Goal: Task Accomplishment & Management: Manage account settings

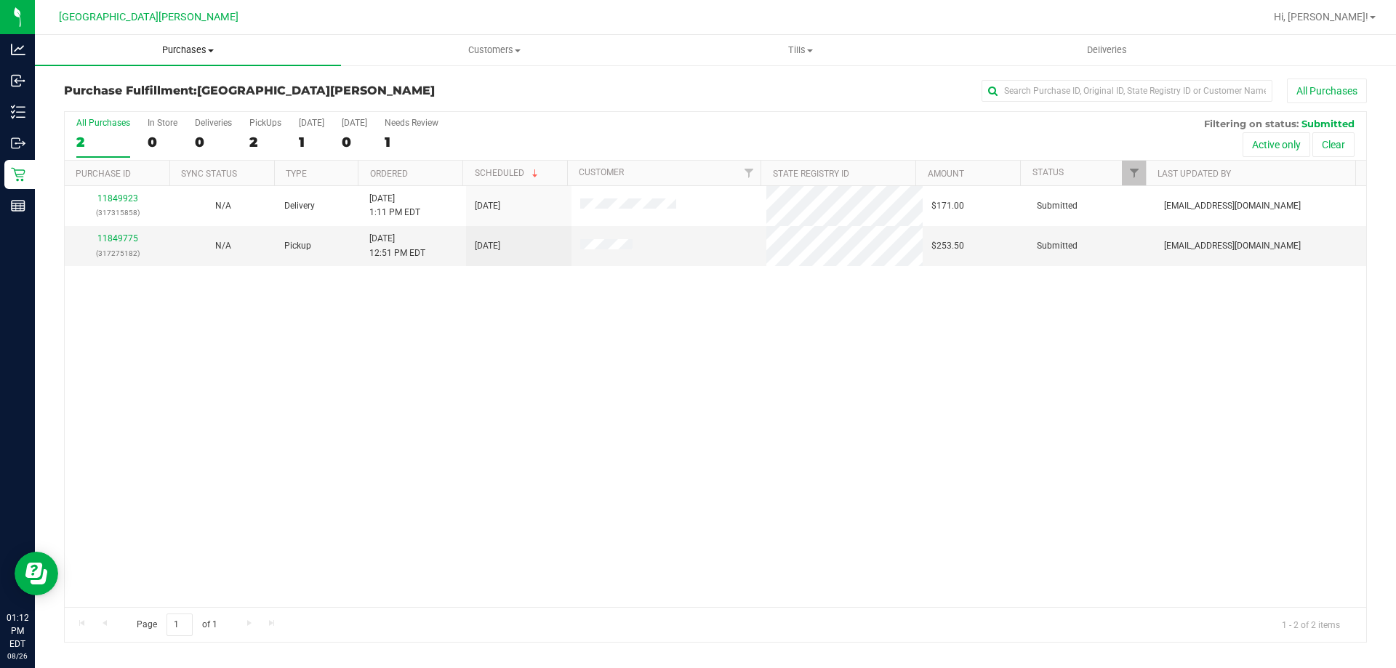
click at [169, 52] on span "Purchases" at bounding box center [188, 50] width 306 height 13
click at [178, 90] on span "Summary of purchases" at bounding box center [109, 87] width 149 height 12
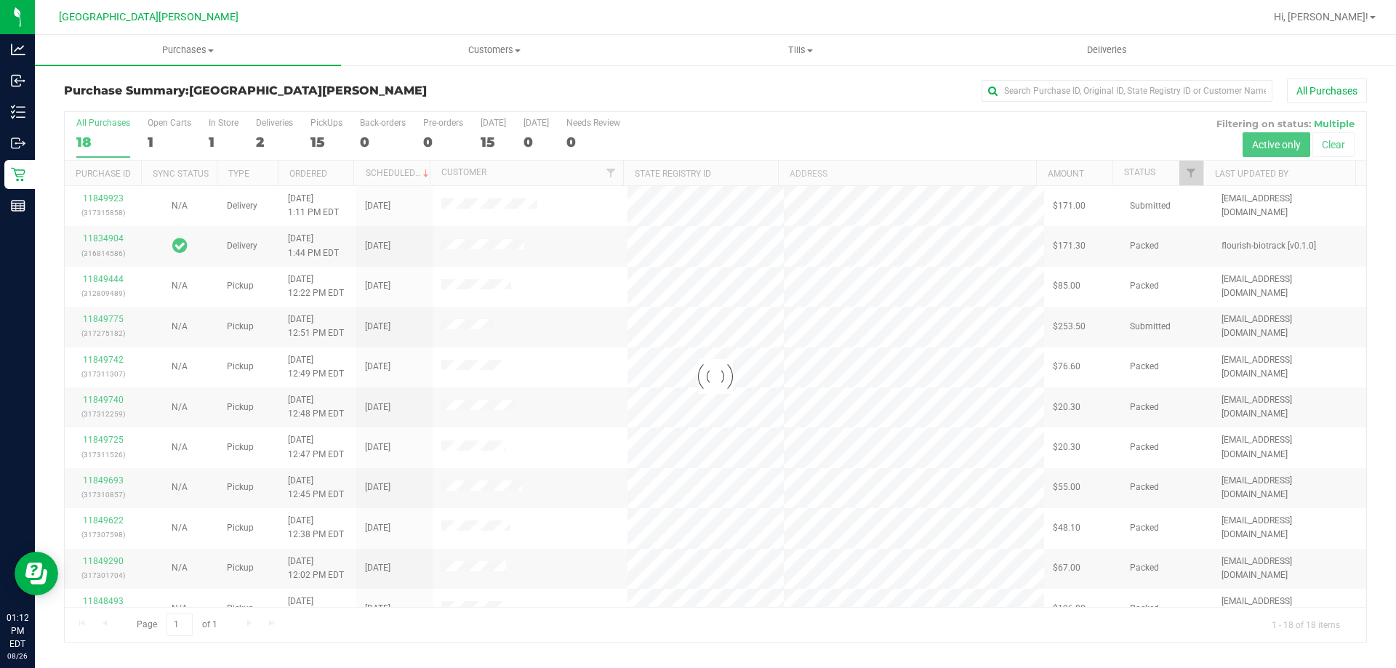
click at [225, 132] on div at bounding box center [715, 377] width 1301 height 530
click at [224, 127] on div at bounding box center [715, 377] width 1301 height 530
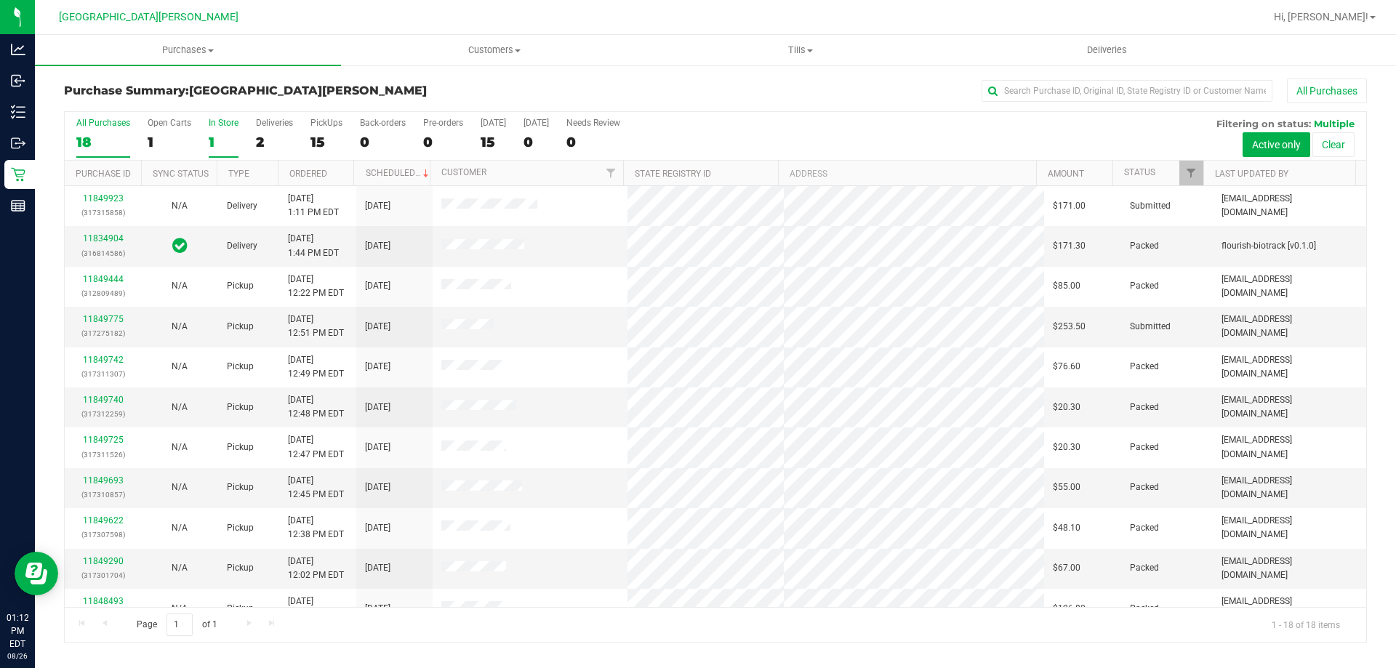
click at [228, 126] on div "In Store" at bounding box center [224, 123] width 30 height 10
click at [0, 0] on input "In Store 1" at bounding box center [0, 0] width 0 height 0
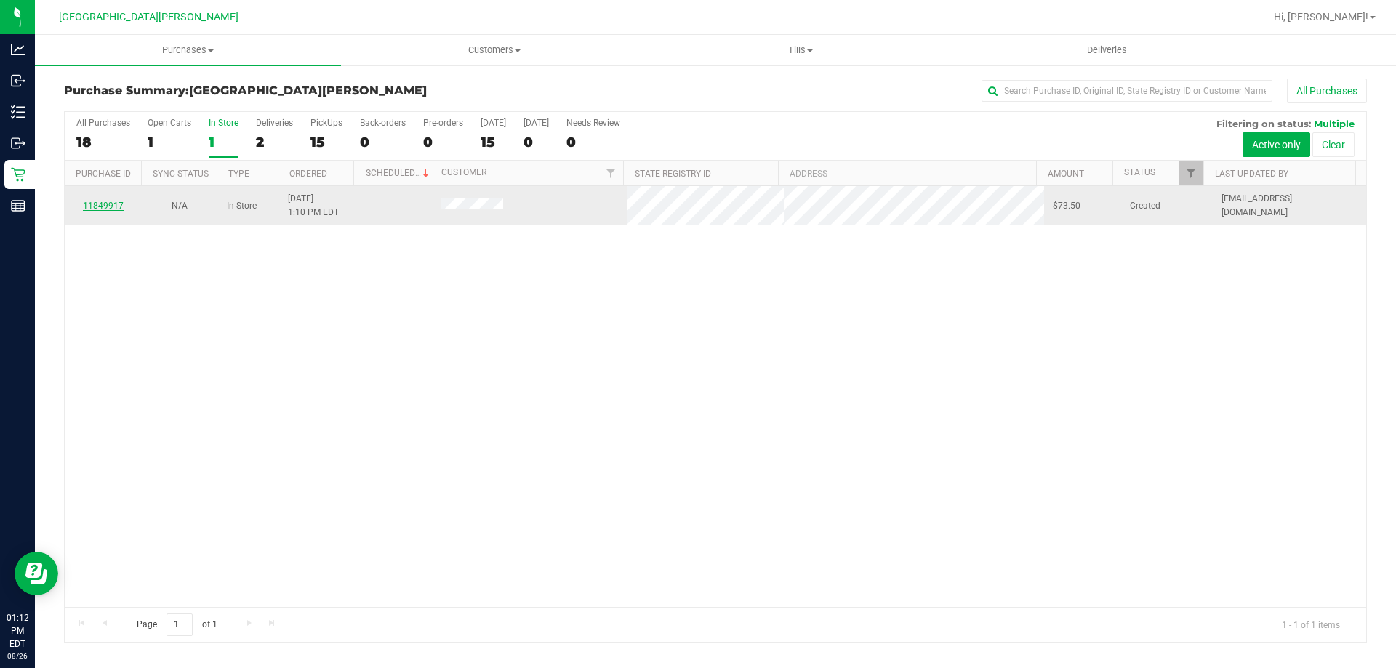
click at [94, 203] on link "11849917" at bounding box center [103, 206] width 41 height 10
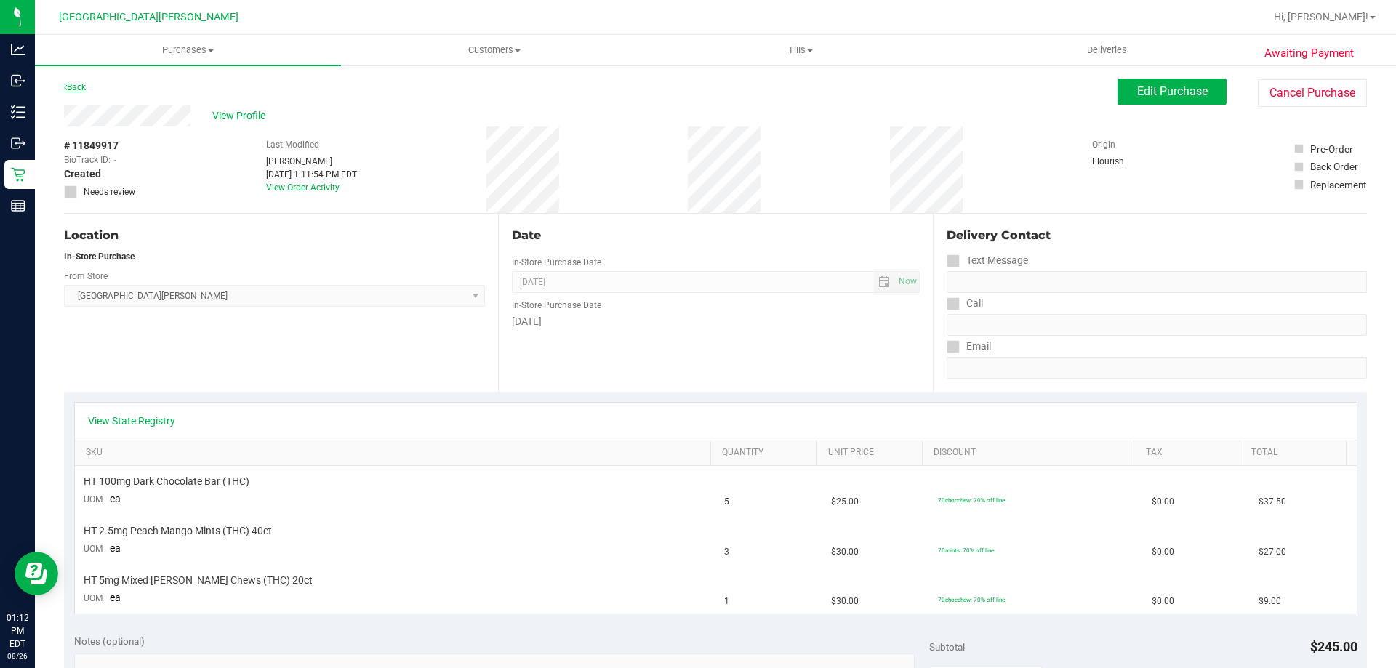
click at [75, 82] on link "Back" at bounding box center [75, 87] width 22 height 10
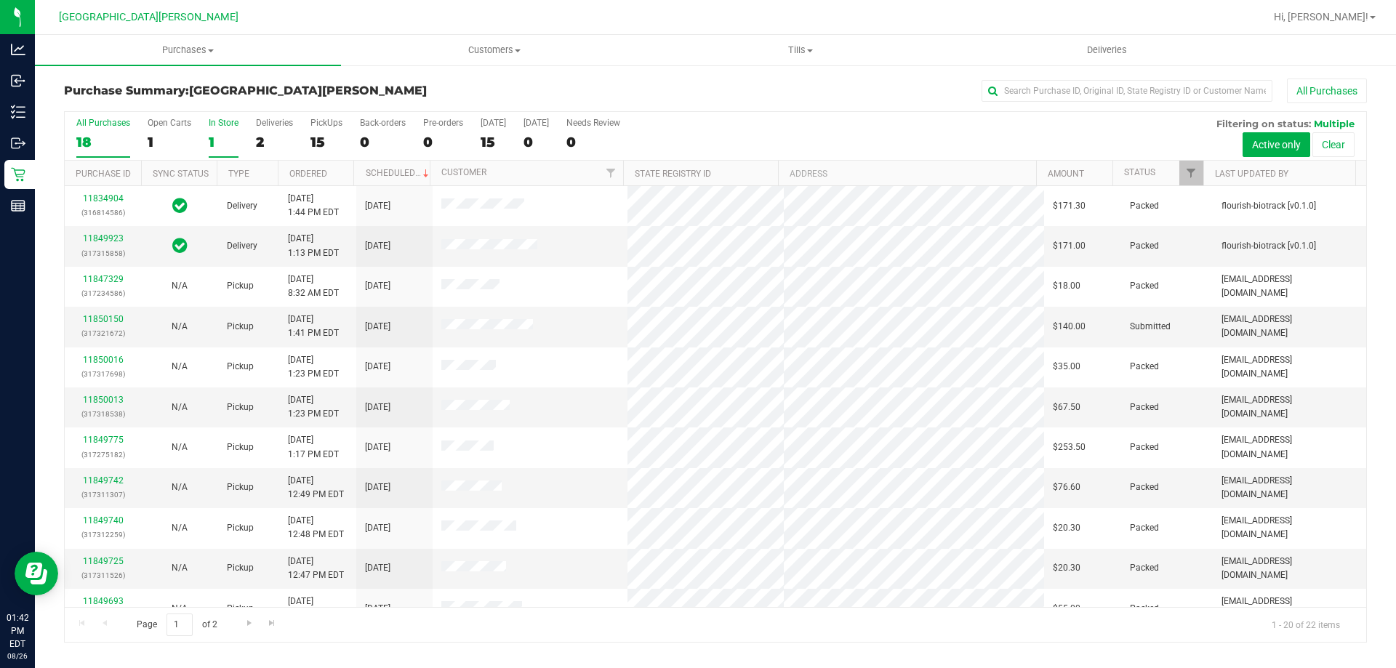
click at [225, 136] on div "1" at bounding box center [224, 142] width 30 height 17
click at [0, 0] on input "In Store 1" at bounding box center [0, 0] width 0 height 0
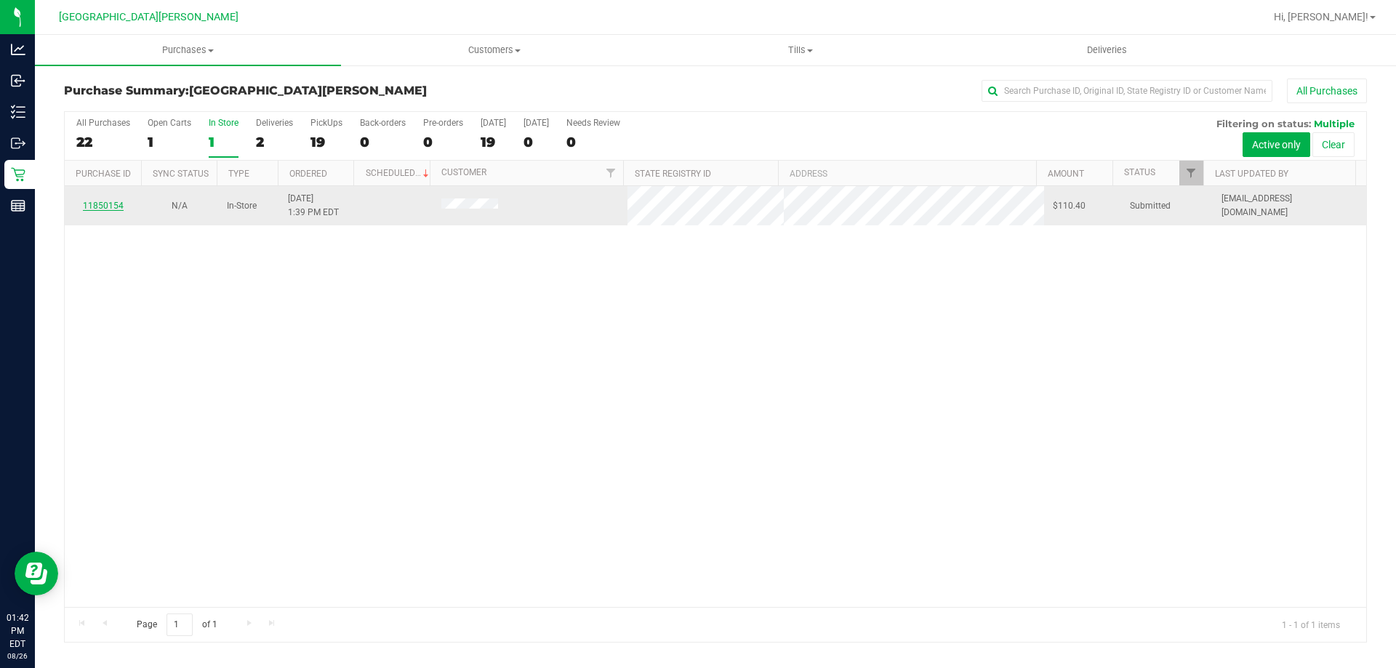
click at [98, 203] on link "11850154" at bounding box center [103, 206] width 41 height 10
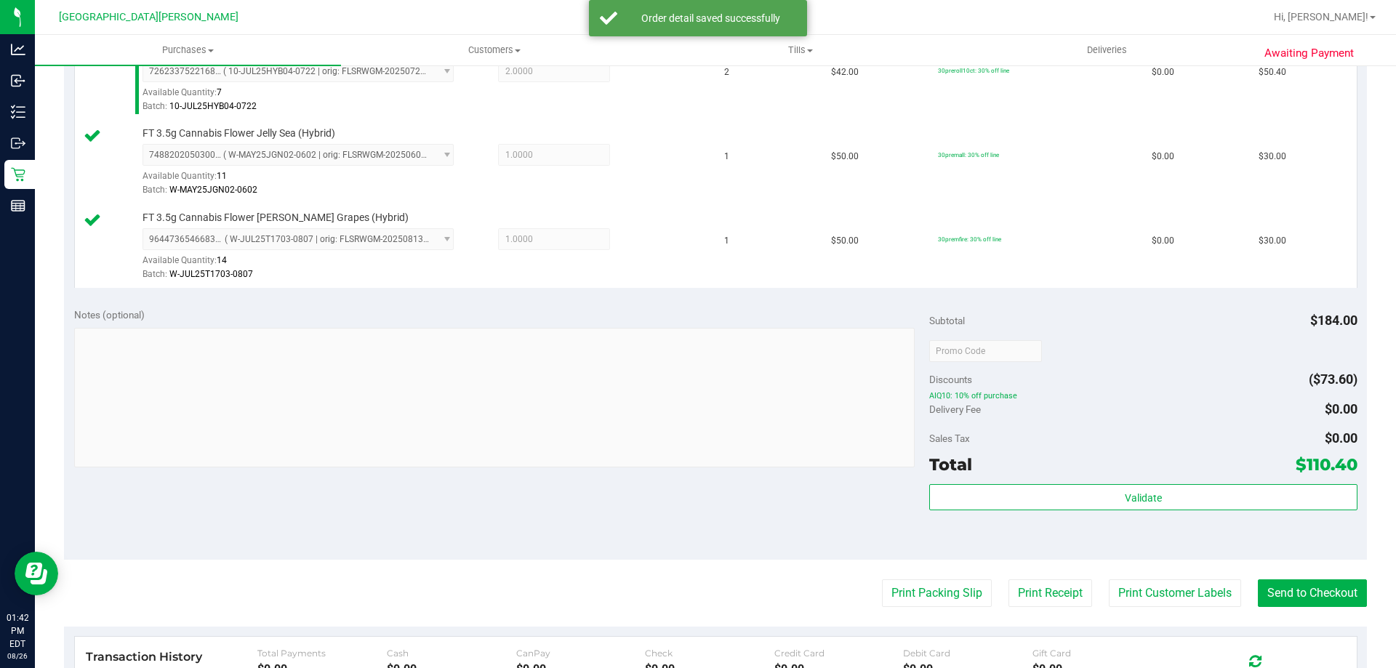
scroll to position [436, 0]
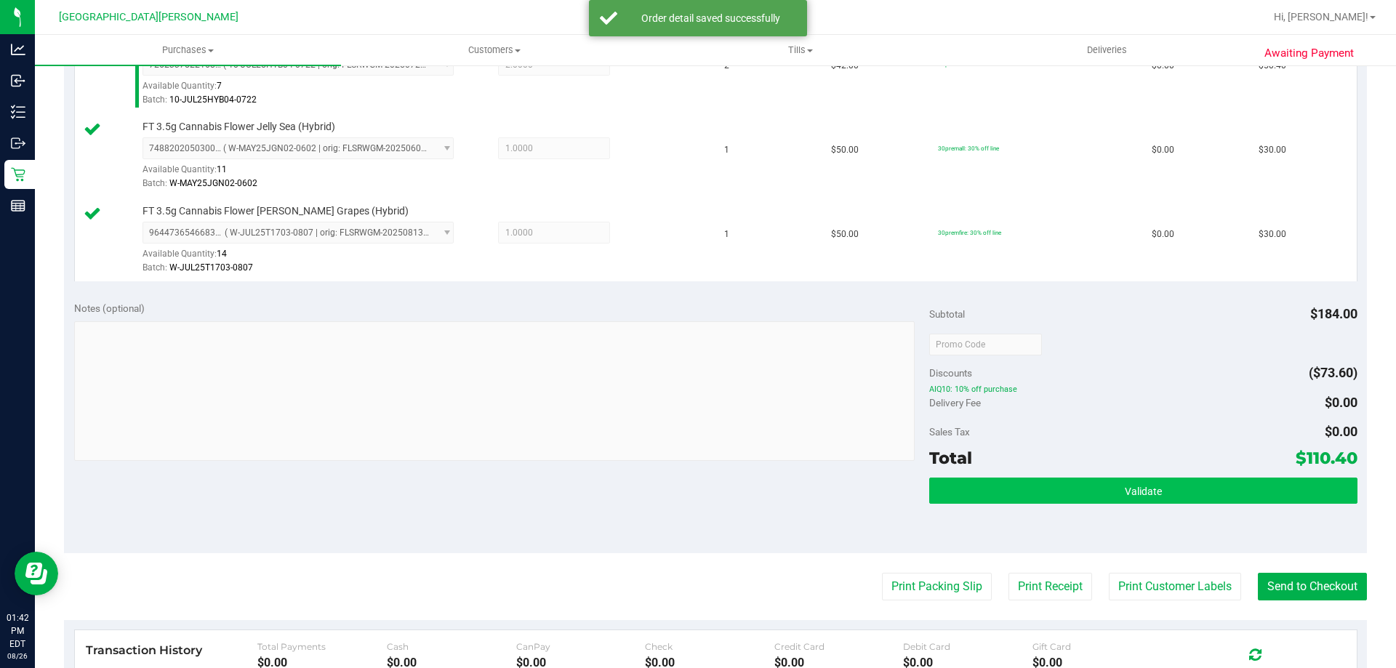
click at [1089, 499] on div "Validate" at bounding box center [1142, 510] width 427 height 65
click at [1087, 483] on button "Validate" at bounding box center [1142, 491] width 427 height 26
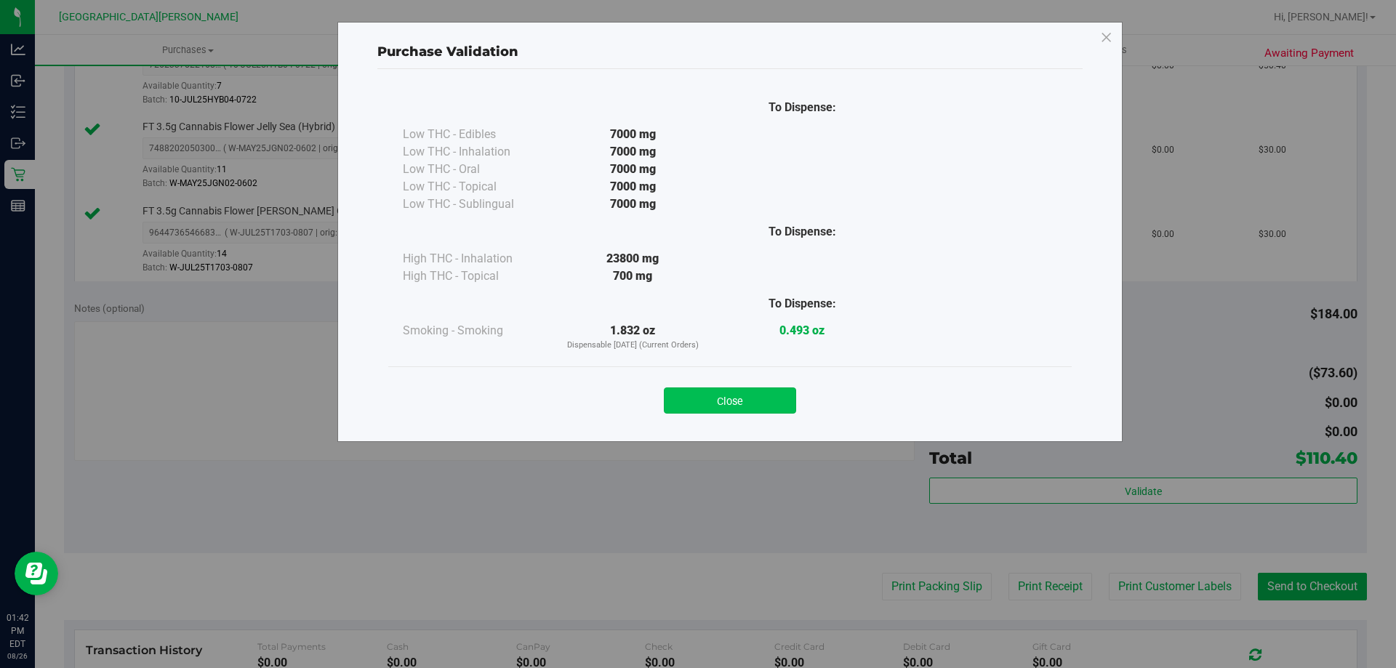
click at [759, 408] on button "Close" at bounding box center [730, 400] width 132 height 26
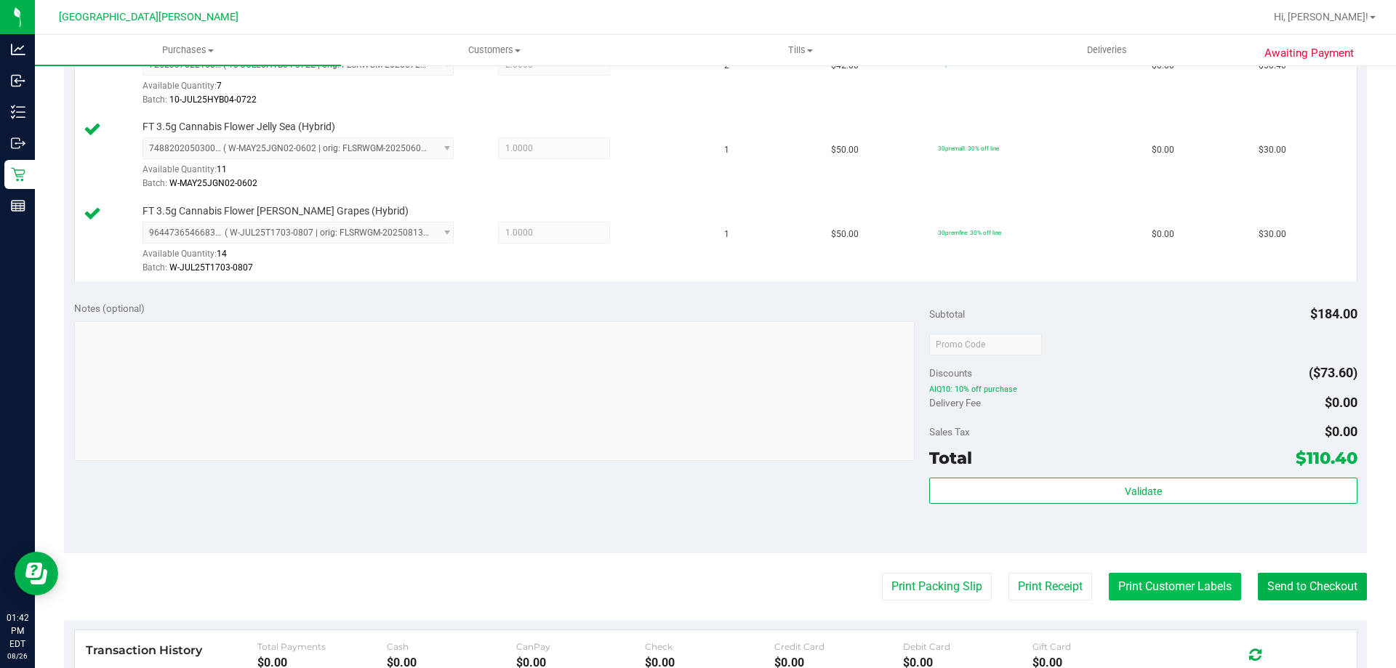
click at [1202, 585] on button "Print Customer Labels" at bounding box center [1174, 587] width 132 height 28
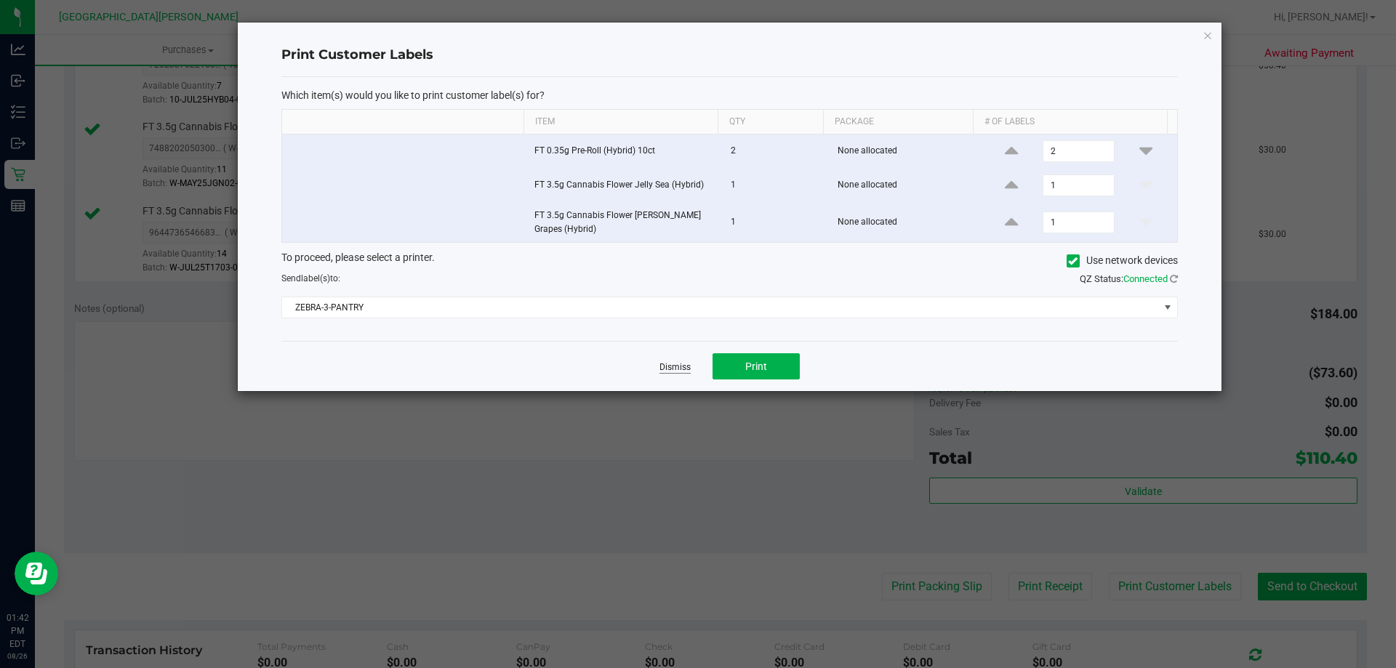
click at [685, 366] on link "Dismiss" at bounding box center [674, 367] width 31 height 12
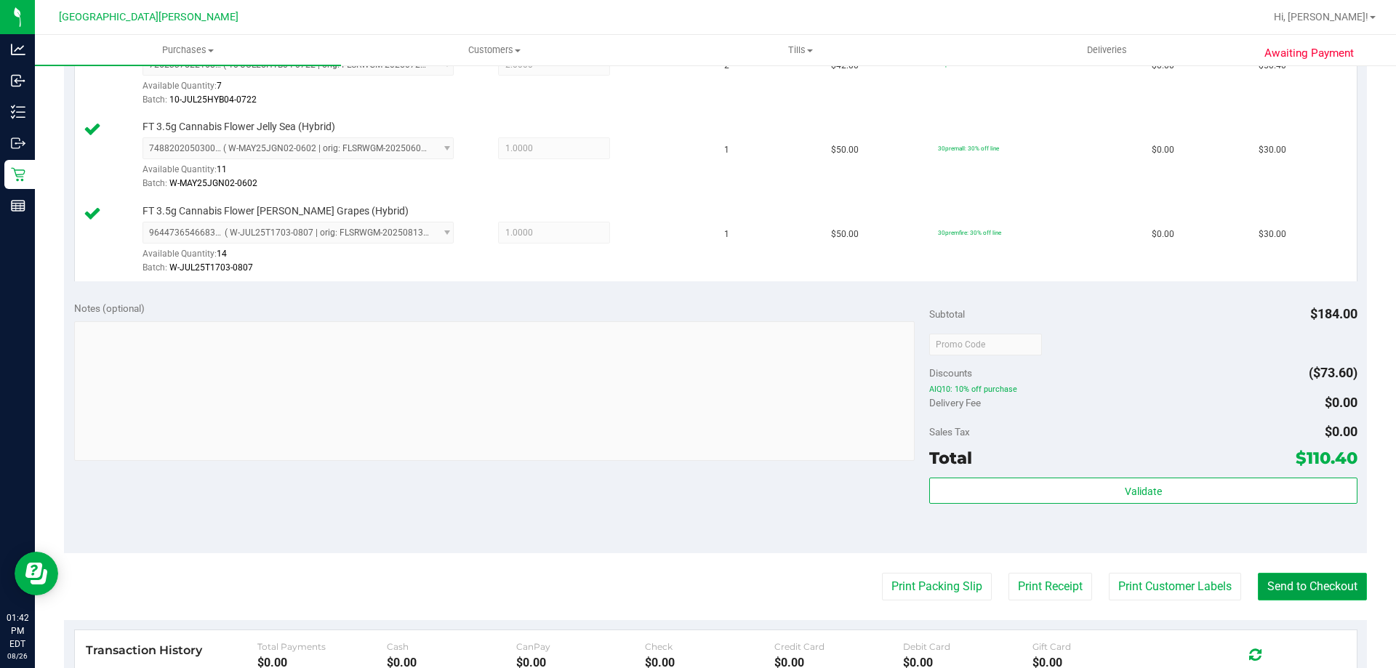
click at [1303, 585] on button "Send to Checkout" at bounding box center [1311, 587] width 109 height 28
